Goal: Transaction & Acquisition: Purchase product/service

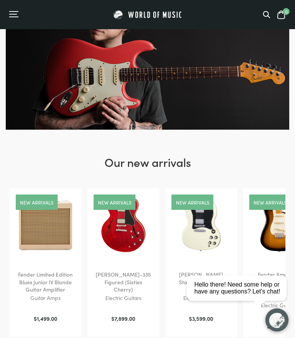
scroll to position [49, 0]
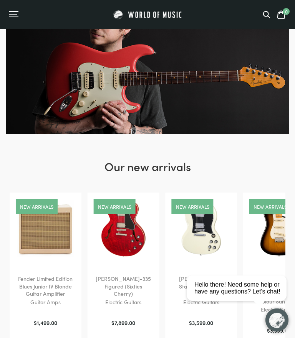
click at [263, 18] on icon at bounding box center [267, 15] width 8 height 8
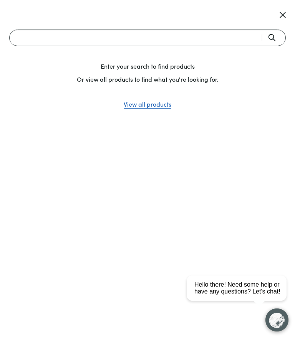
click at [163, 40] on input "Search" at bounding box center [147, 38] width 277 height 17
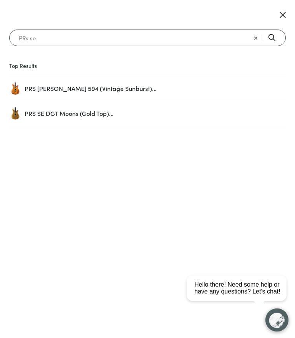
type input "PRs se"
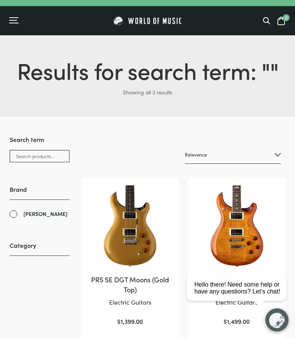
click at [13, 213] on link "[PERSON_NAME]" at bounding box center [40, 214] width 60 height 9
click at [260, 20] on div "0" at bounding box center [251, 21] width 69 height 10
click at [264, 25] on span at bounding box center [267, 21] width 8 height 8
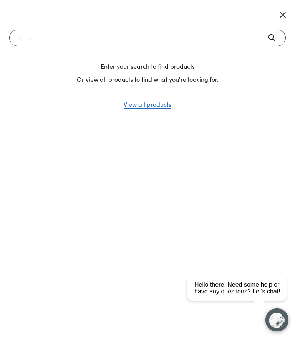
click at [182, 36] on input "Search" at bounding box center [147, 38] width 277 height 17
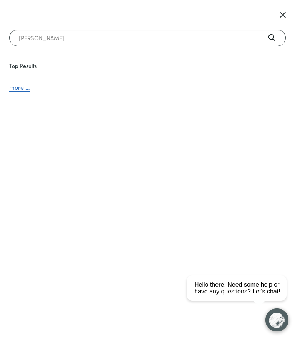
type input "Paul reed smith"
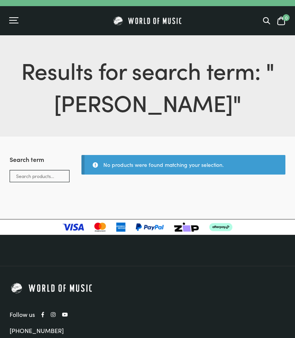
click at [257, 99] on h1 "Results for search term: " Paul reed smith "" at bounding box center [148, 86] width 276 height 65
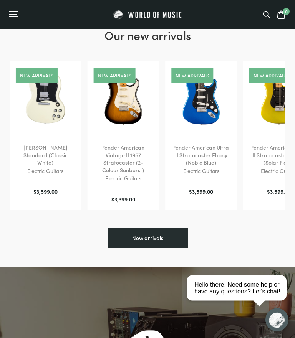
scroll to position [180, 0]
click at [16, 15] on div "Menu" at bounding box center [13, 14] width 8 height 1
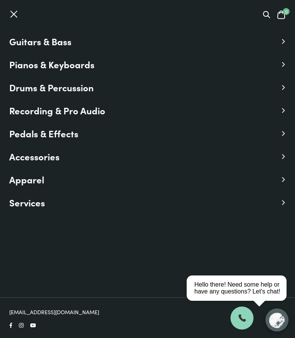
click at [284, 41] on icon at bounding box center [283, 42] width 2 height 4
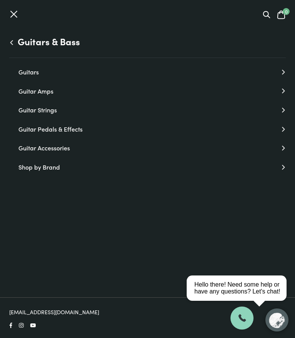
click at [281, 75] on link "Guitars" at bounding box center [151, 72] width 267 height 10
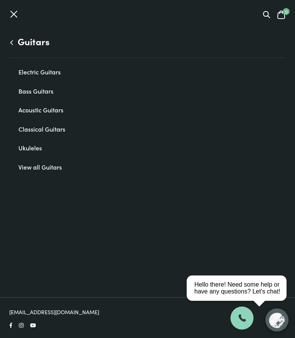
click at [48, 75] on link "Electric Guitars" at bounding box center [151, 72] width 267 height 10
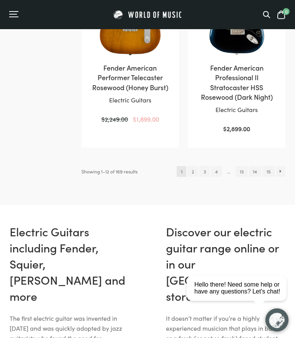
scroll to position [1139, 0]
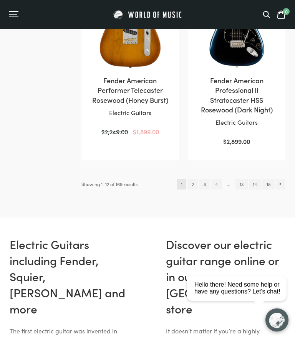
click at [284, 179] on link "→" at bounding box center [281, 184] width 10 height 11
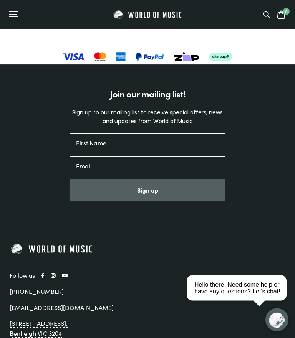
scroll to position [1664, 0]
